Goal: Obtain resource: Obtain resource

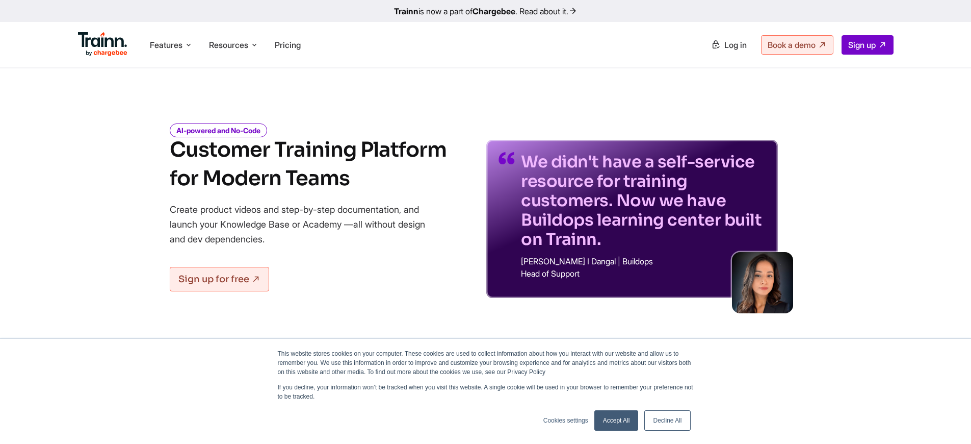
click at [616, 420] on link "Accept All" at bounding box center [616, 420] width 44 height 20
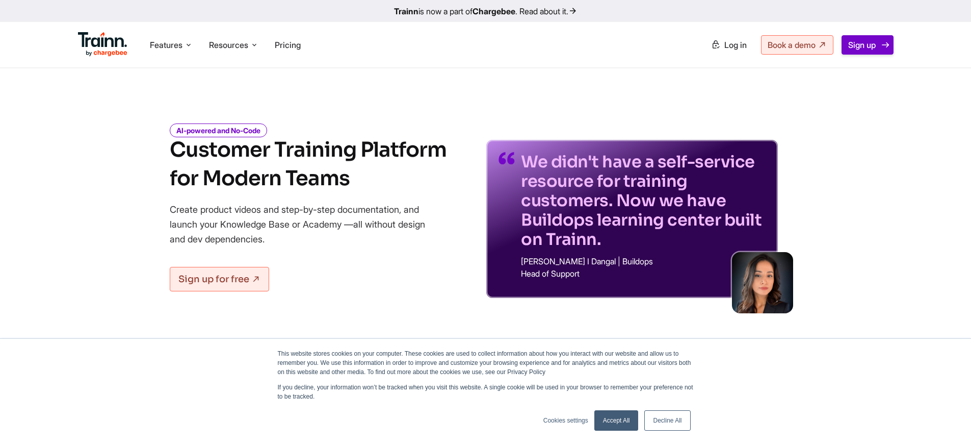
click at [863, 45] on span "Sign up" at bounding box center [862, 45] width 28 height 10
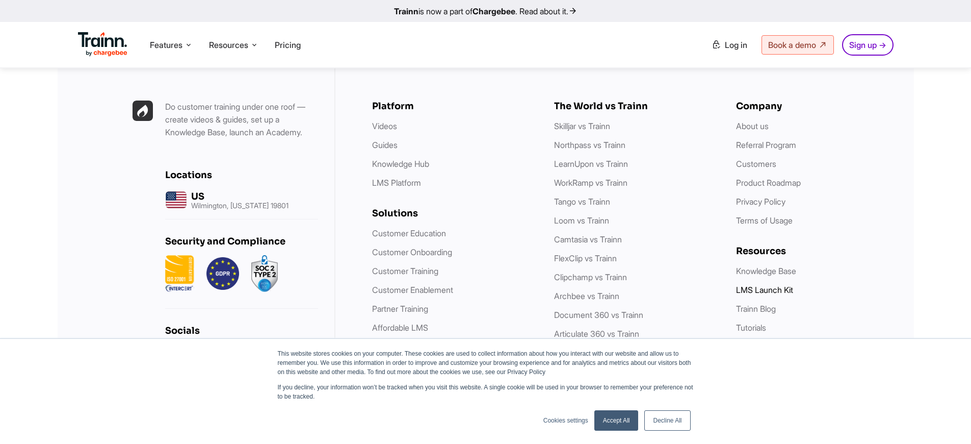
click at [764, 285] on link "LMS Launch Kit" at bounding box center [764, 290] width 57 height 10
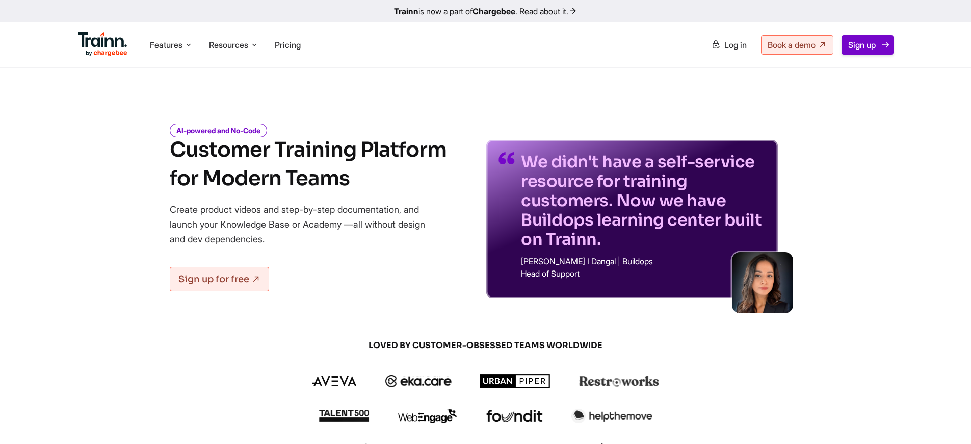
click at [863, 45] on span "Sign up" at bounding box center [862, 45] width 28 height 10
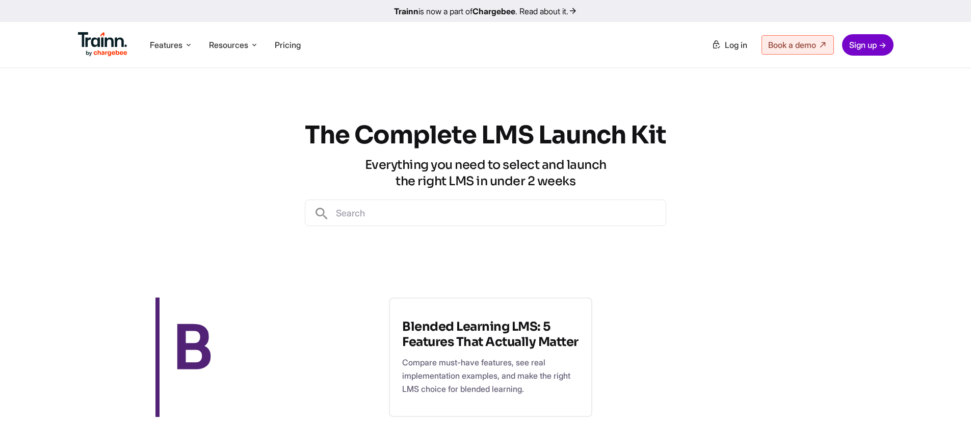
click at [868, 45] on link "Sign up →" at bounding box center [867, 44] width 51 height 21
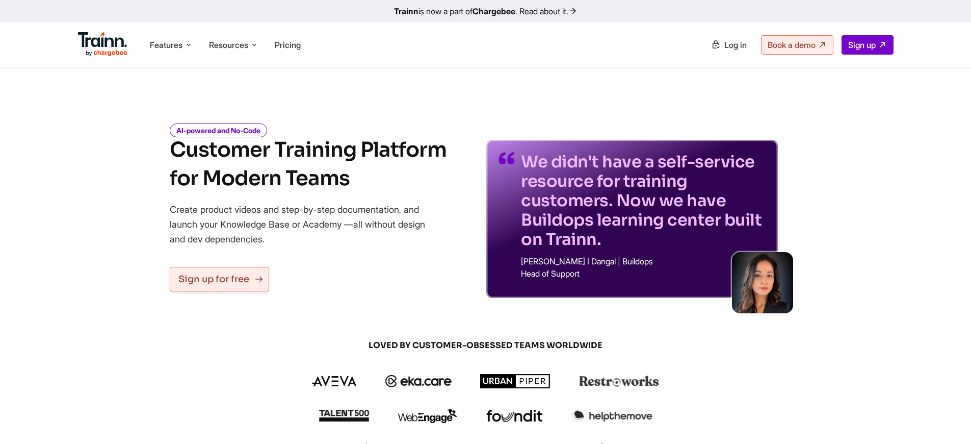
click at [213, 279] on link "Sign up for free" at bounding box center [219, 279] width 99 height 24
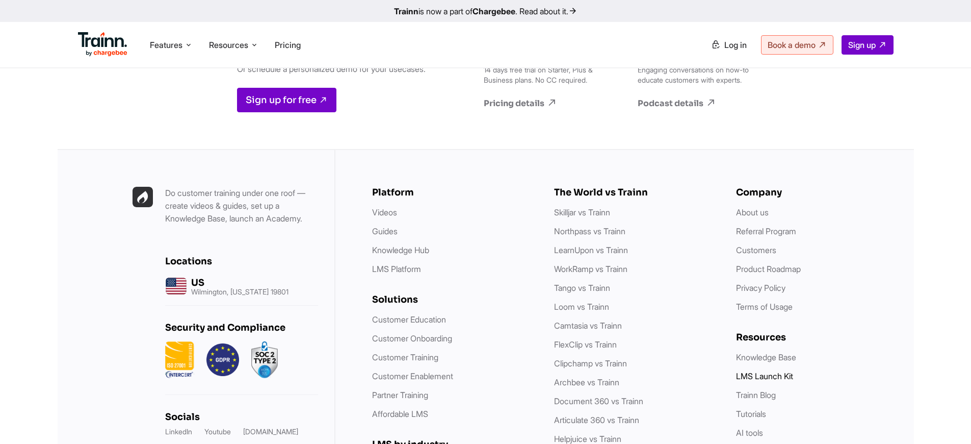
click at [764, 371] on link "LMS Launch Kit" at bounding box center [764, 376] width 57 height 10
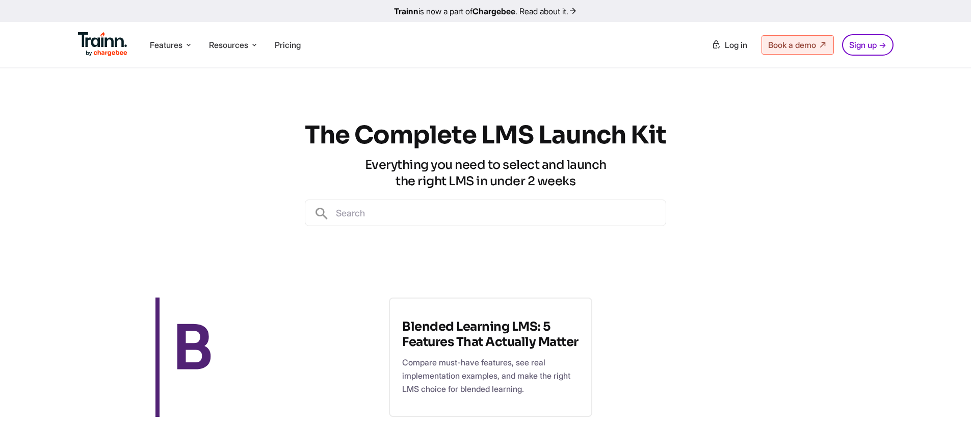
click at [868, 45] on link "Sign up →" at bounding box center [867, 44] width 51 height 21
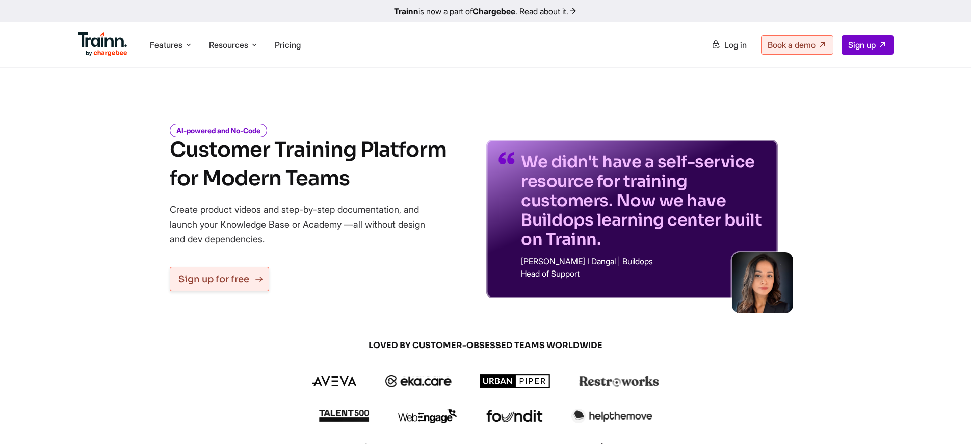
click at [213, 279] on link "Sign up for free" at bounding box center [219, 279] width 99 height 24
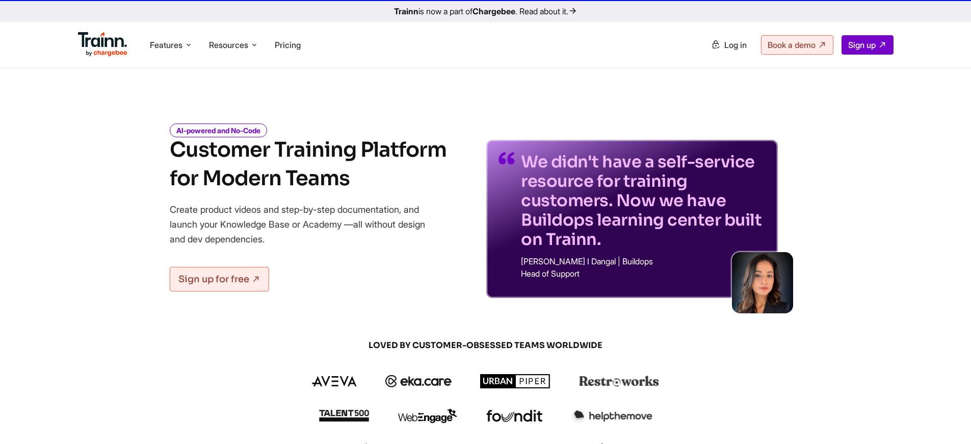
scroll to position [2839, 0]
